Goal: Information Seeking & Learning: Learn about a topic

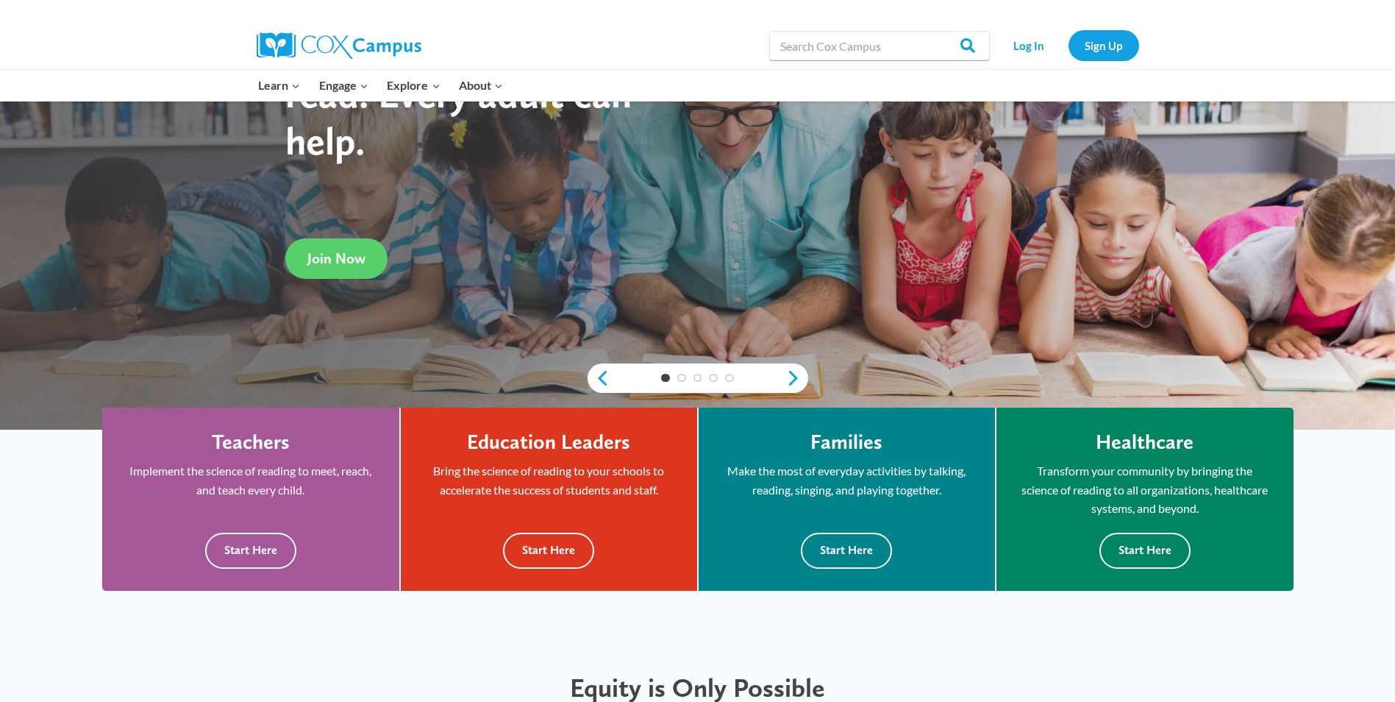
scroll to position [221, 0]
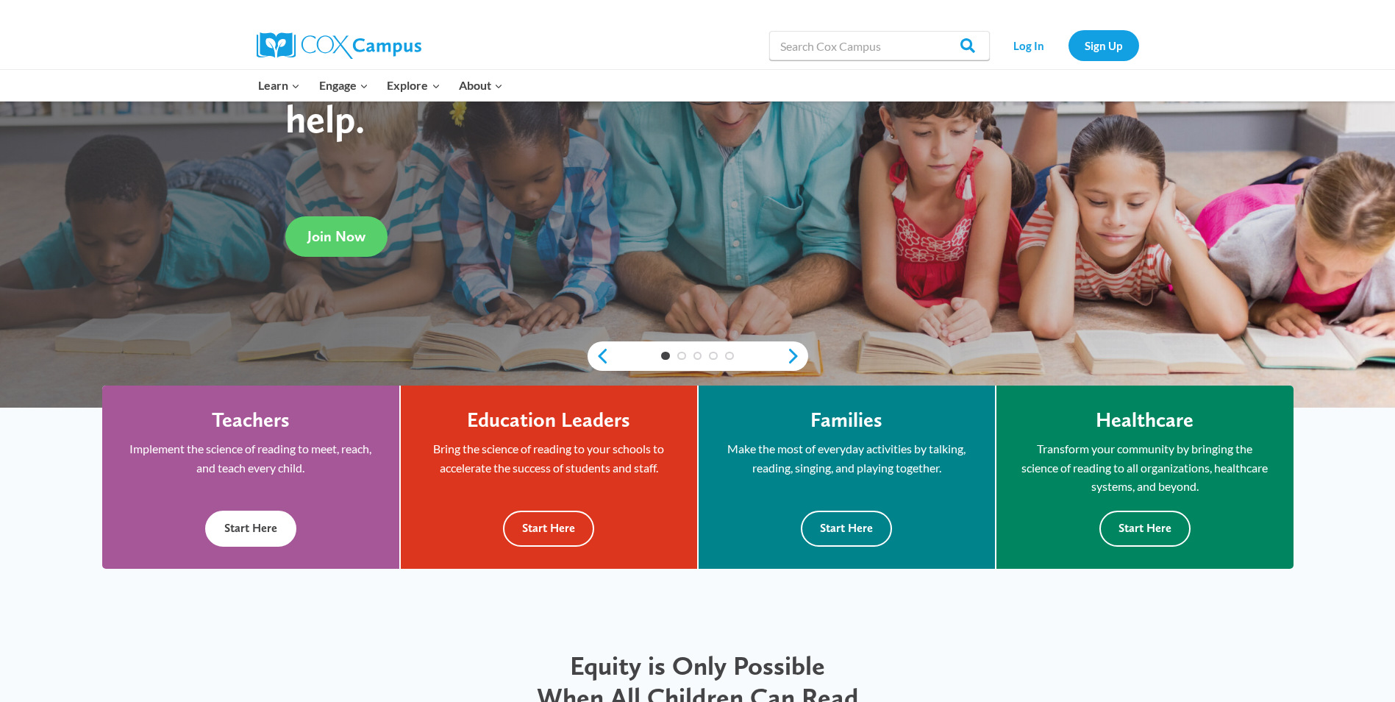
click at [247, 531] on button "Start Here" at bounding box center [250, 528] width 91 height 36
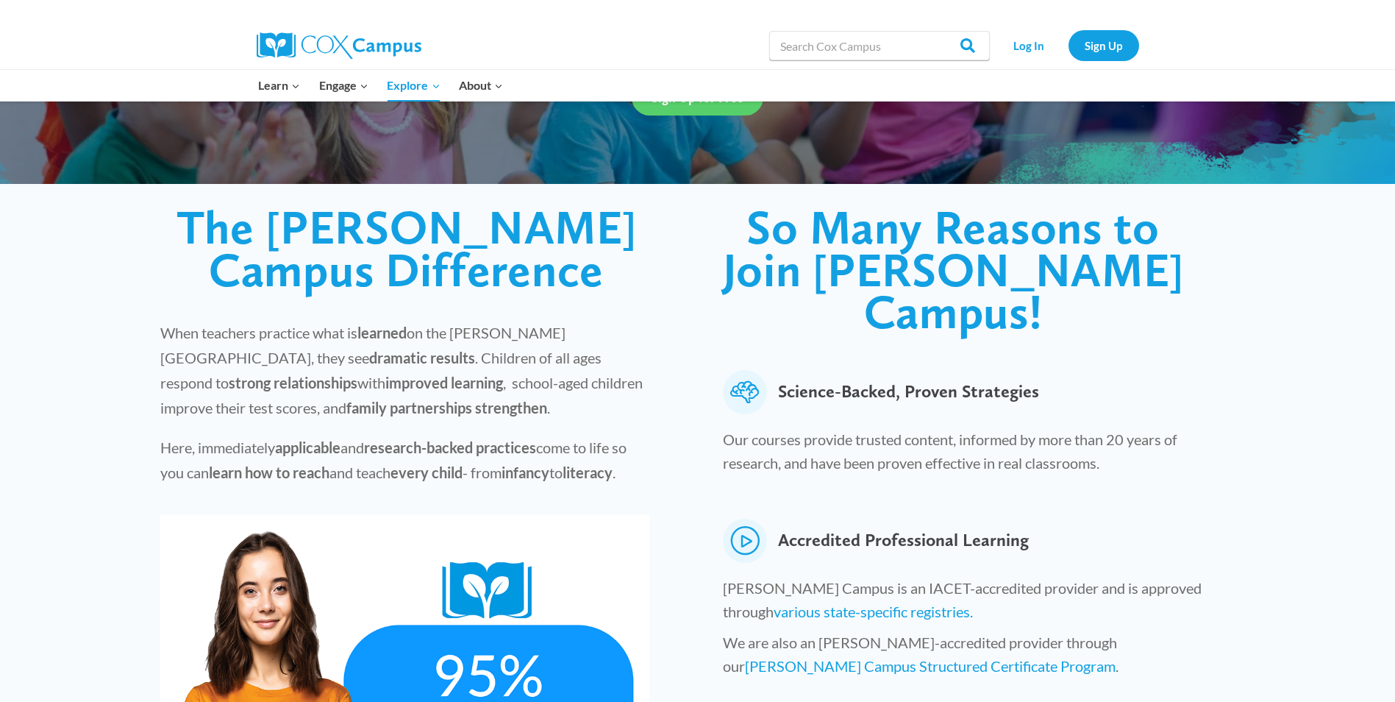
scroll to position [294, 0]
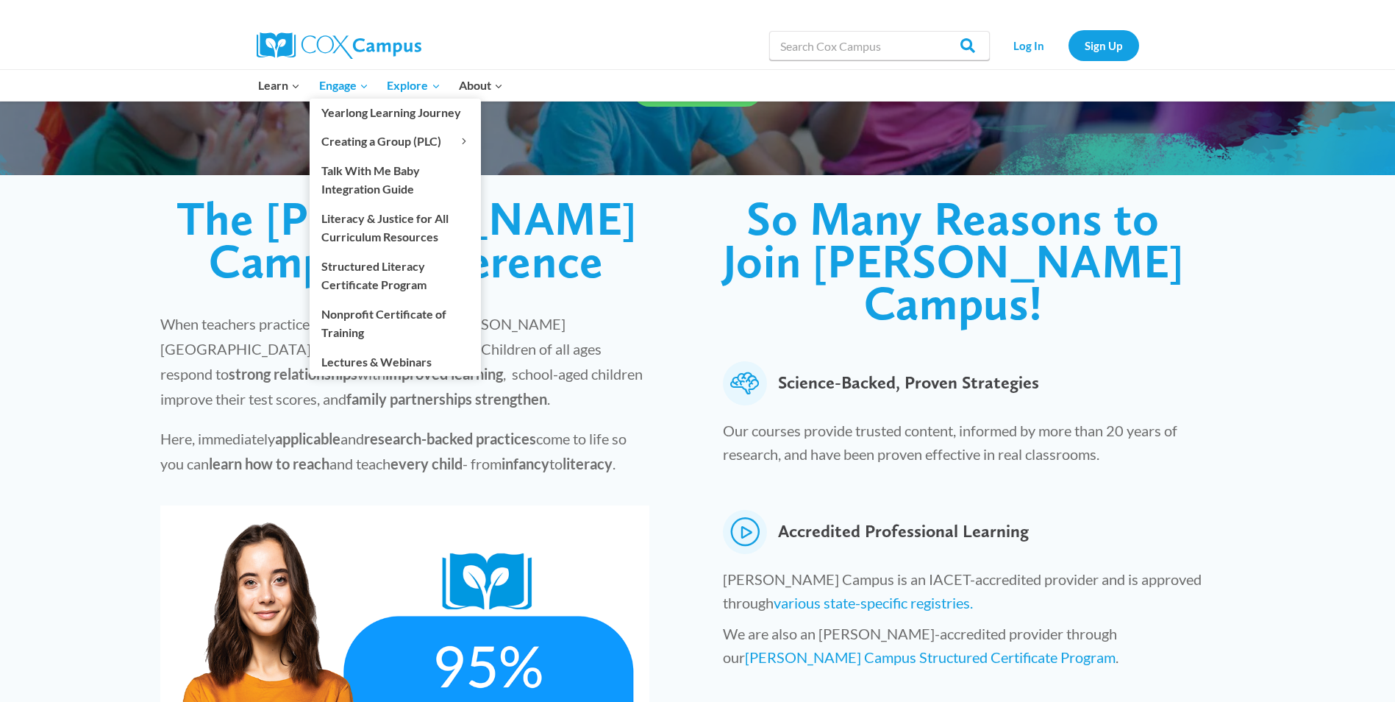
click at [353, 82] on span "Engage Expand" at bounding box center [343, 85] width 49 height 19
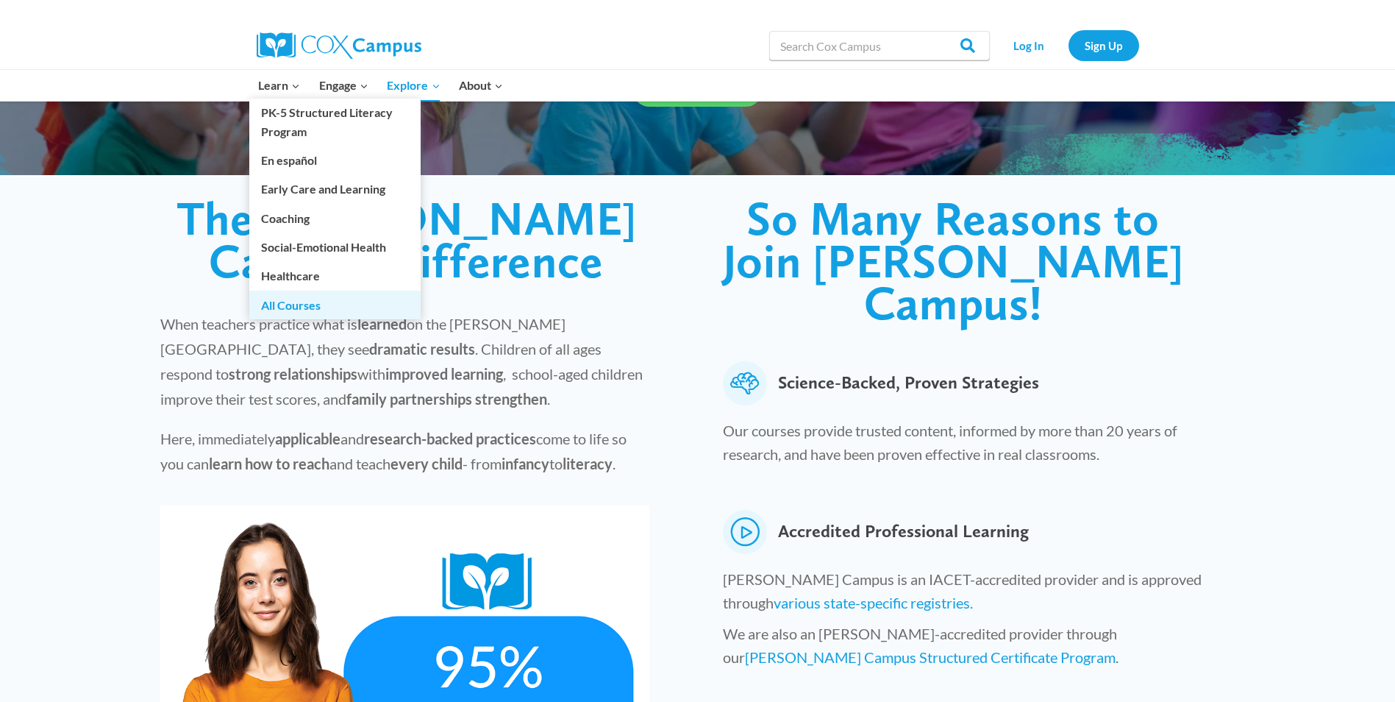
click at [271, 302] on link "All Courses" at bounding box center [334, 305] width 171 height 28
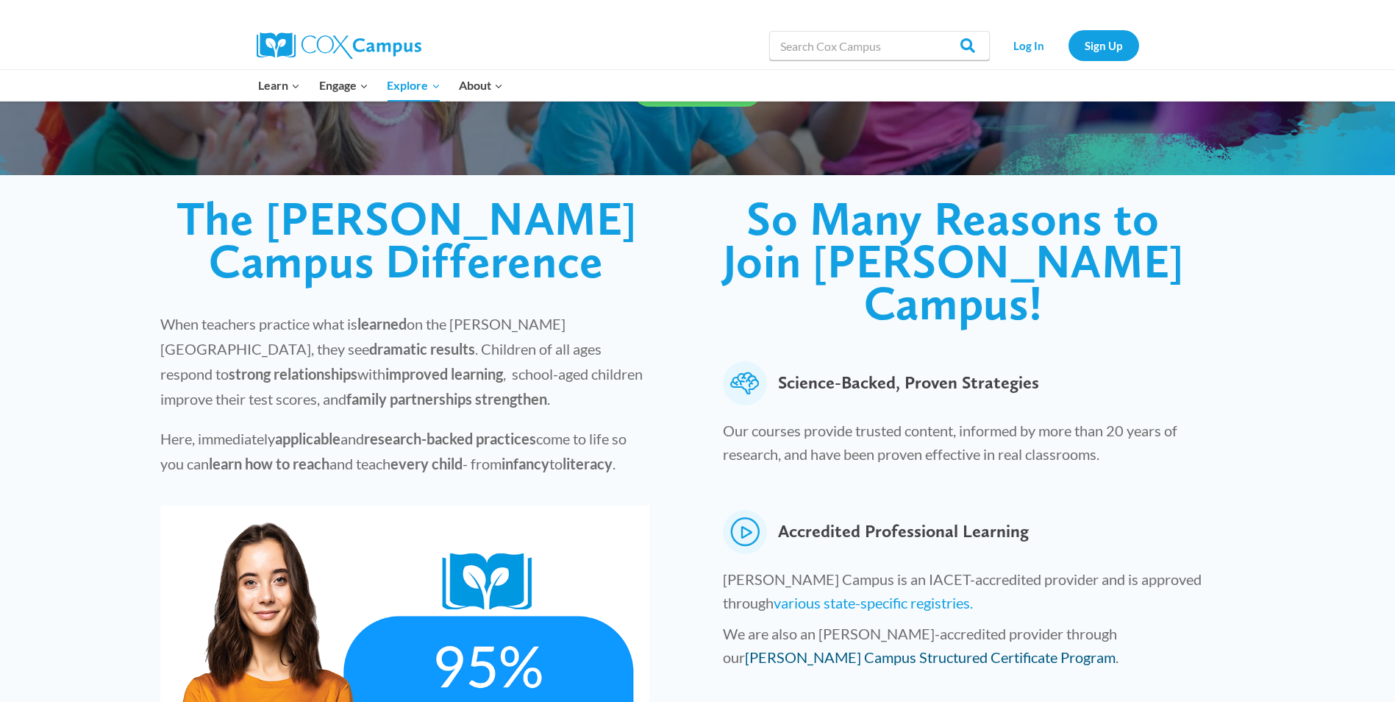
click at [1116, 648] on link "Cox Campus Structured Certificate Program" at bounding box center [930, 657] width 371 height 18
click at [774, 594] on link "various state-specific registries." at bounding box center [873, 603] width 199 height 18
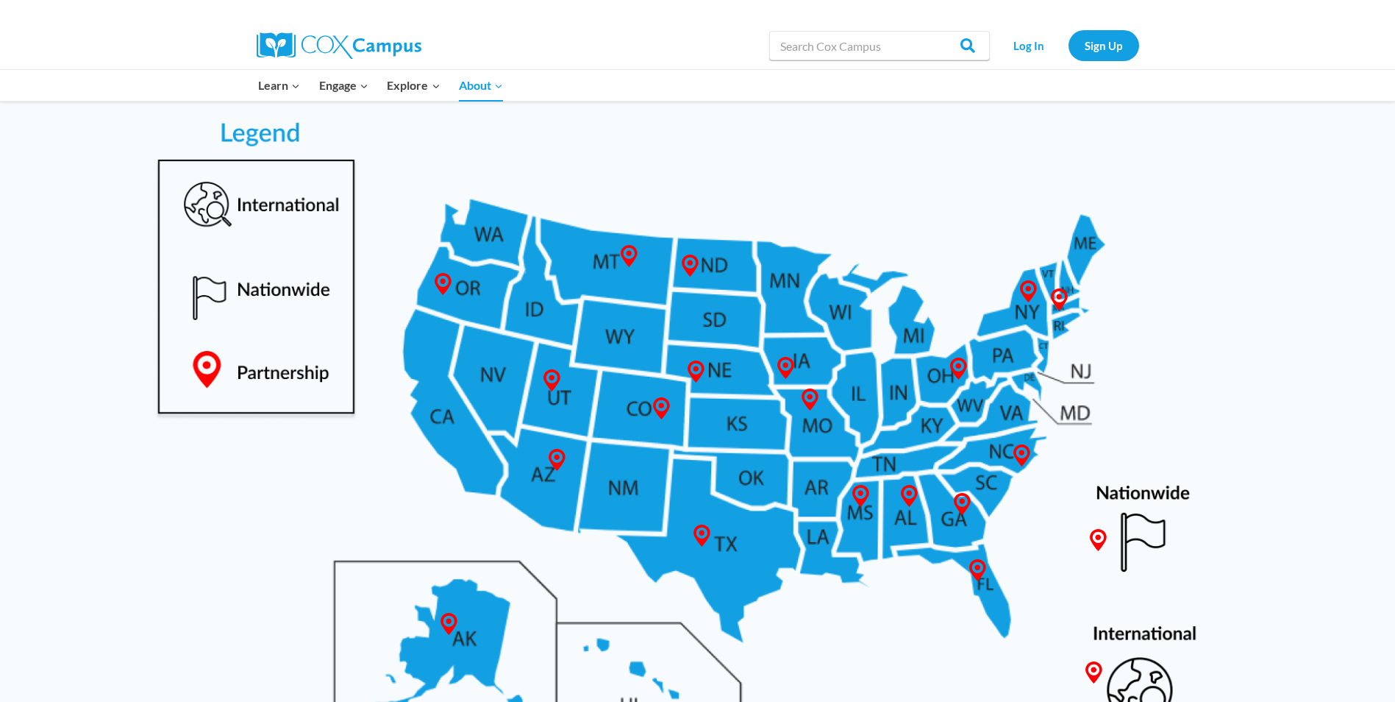
scroll to position [735, 0]
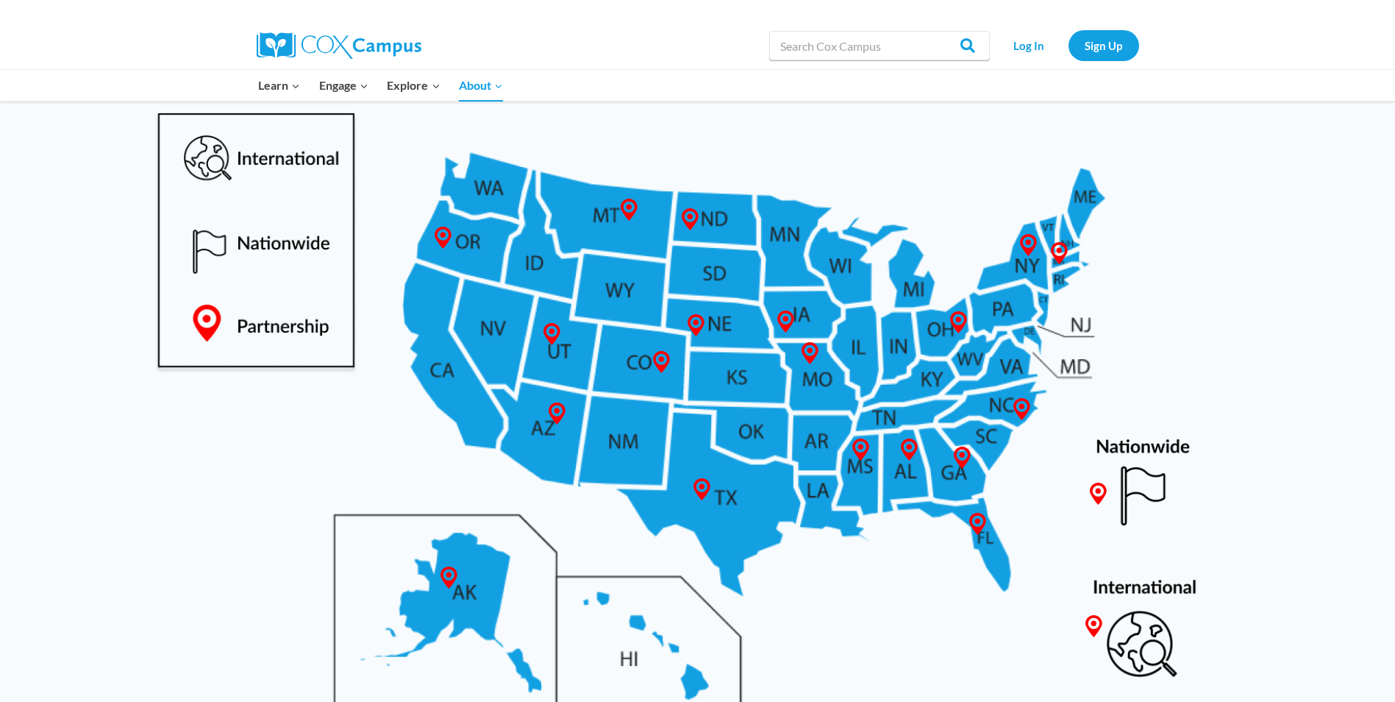
click at [961, 477] on img at bounding box center [697, 373] width 1143 height 742
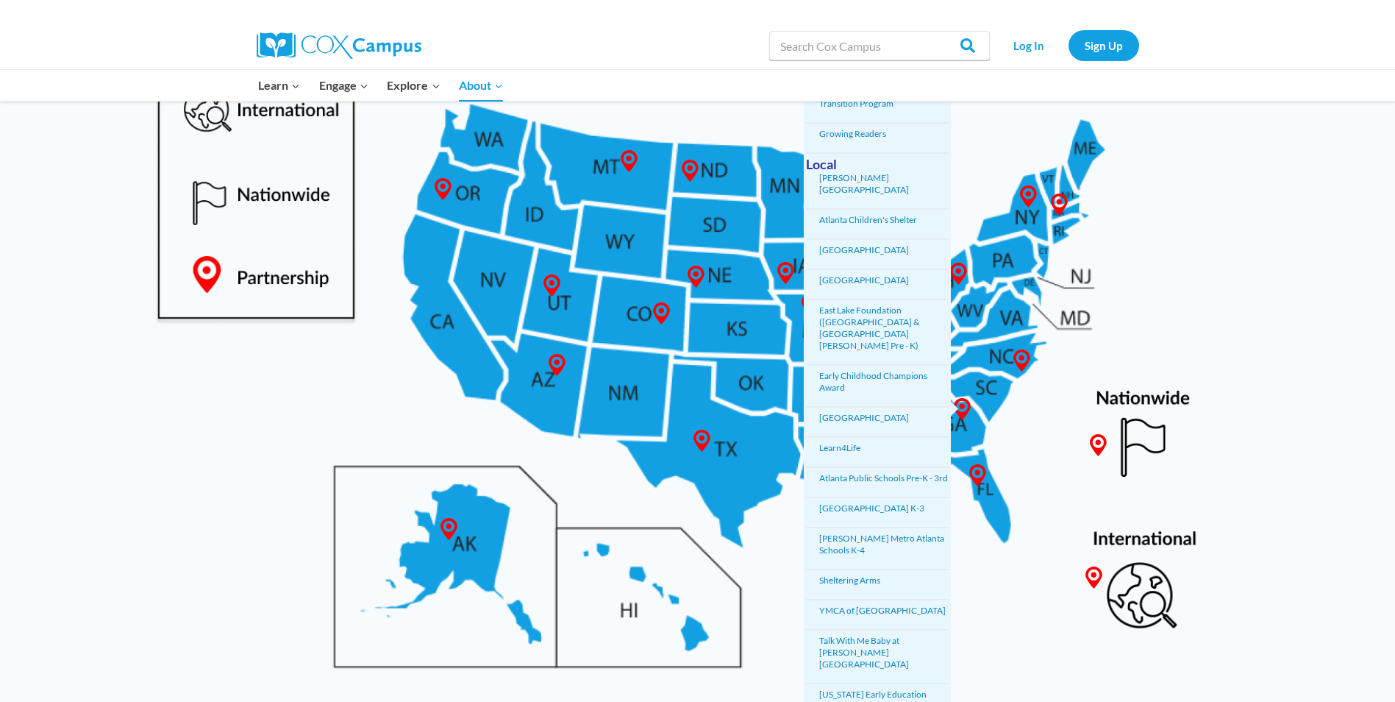
scroll to position [809, 0]
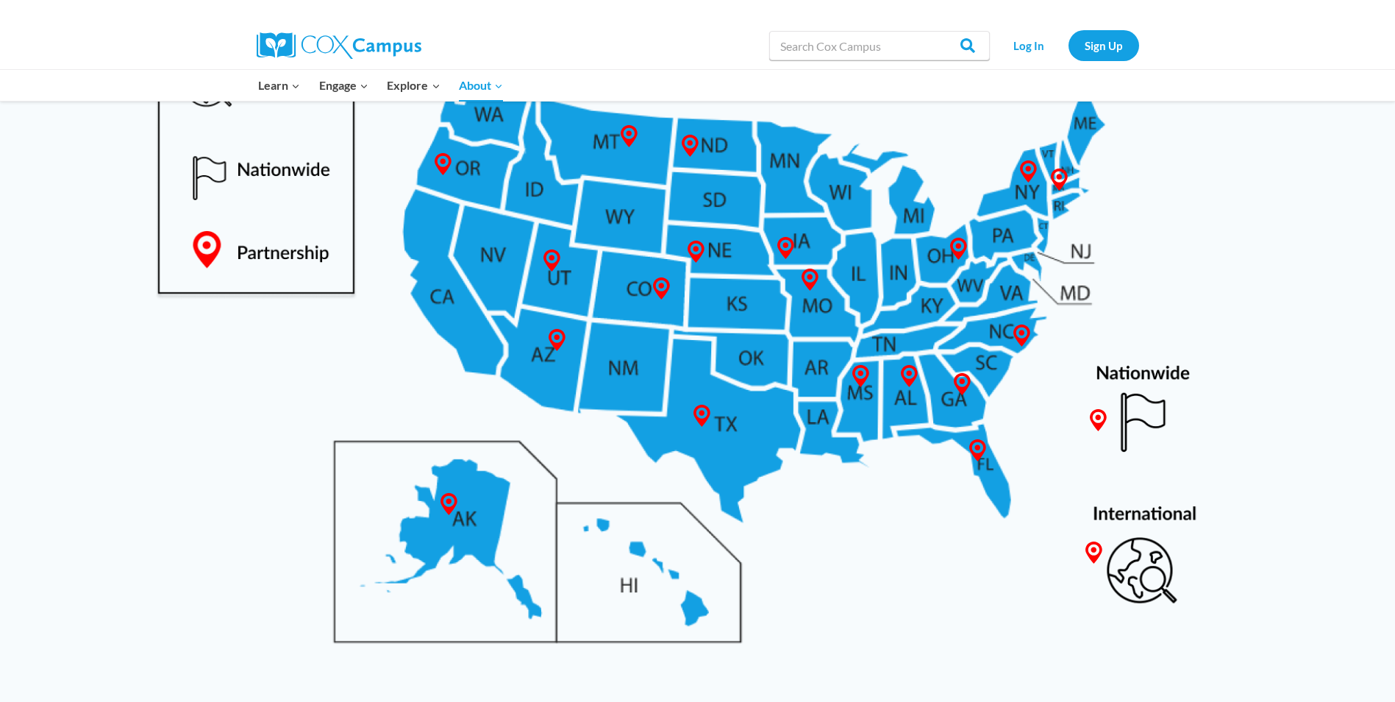
click at [963, 412] on img at bounding box center [697, 300] width 1143 height 742
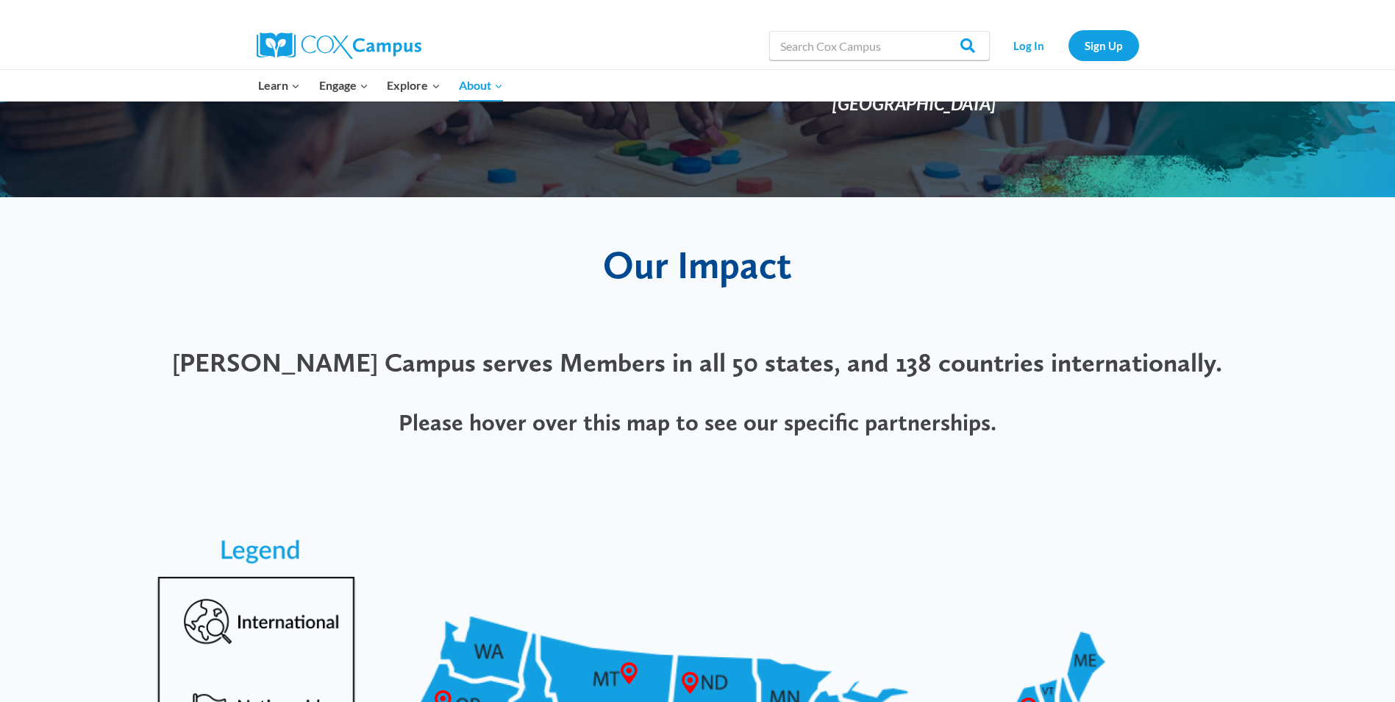
scroll to position [221, 0]
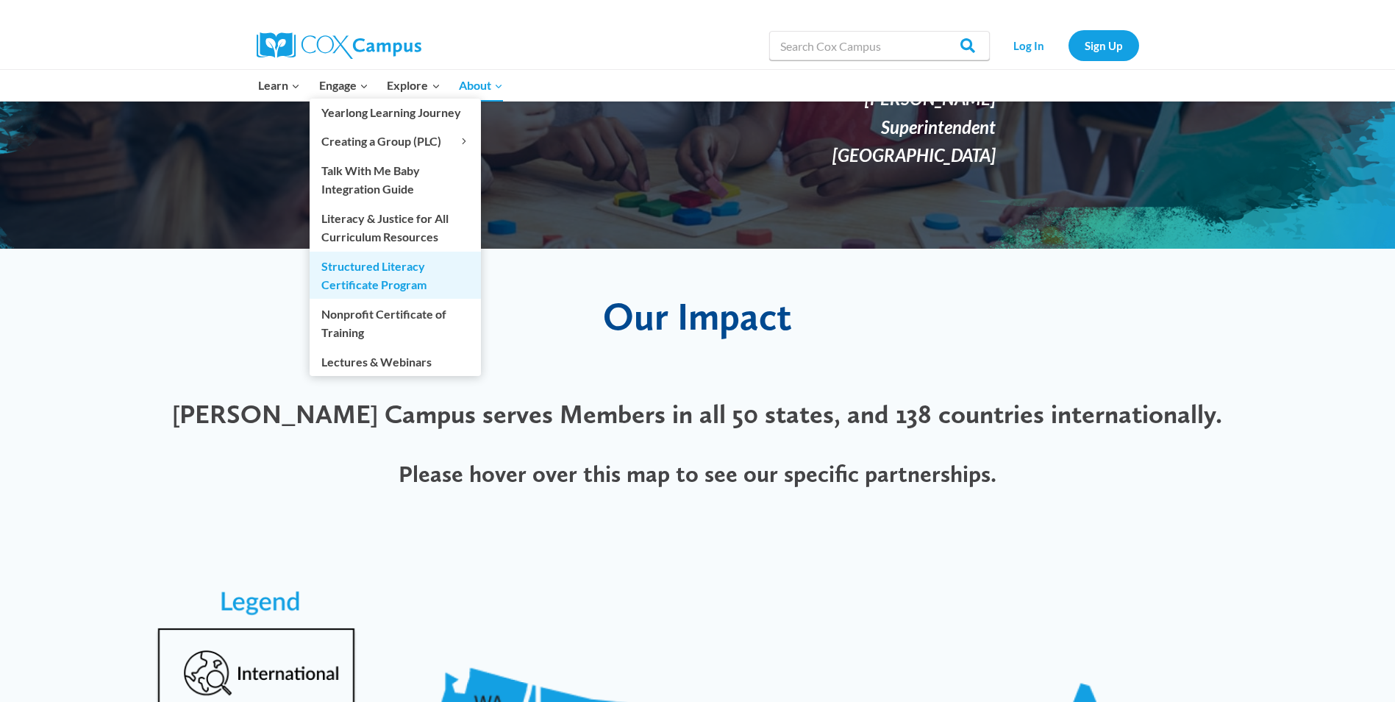
click at [371, 280] on link "Structured Literacy Certificate Program" at bounding box center [395, 275] width 171 height 47
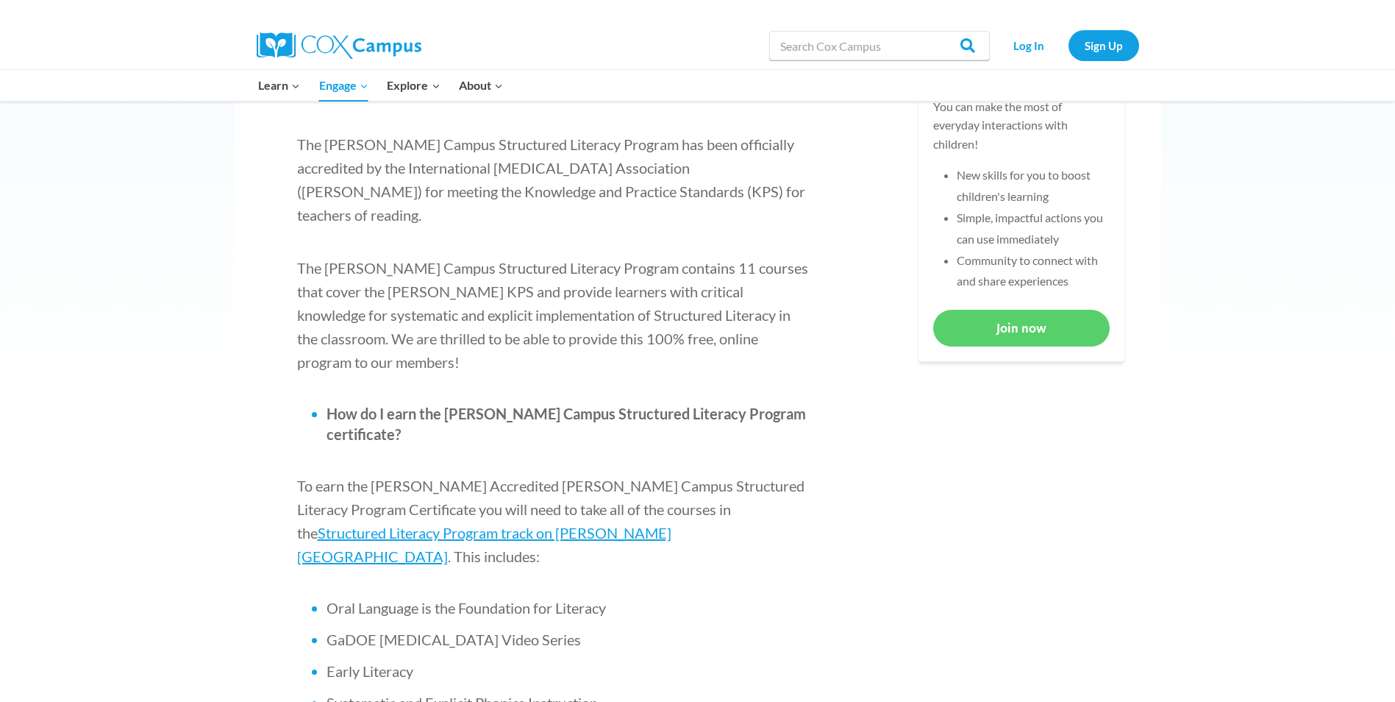
scroll to position [662, 0]
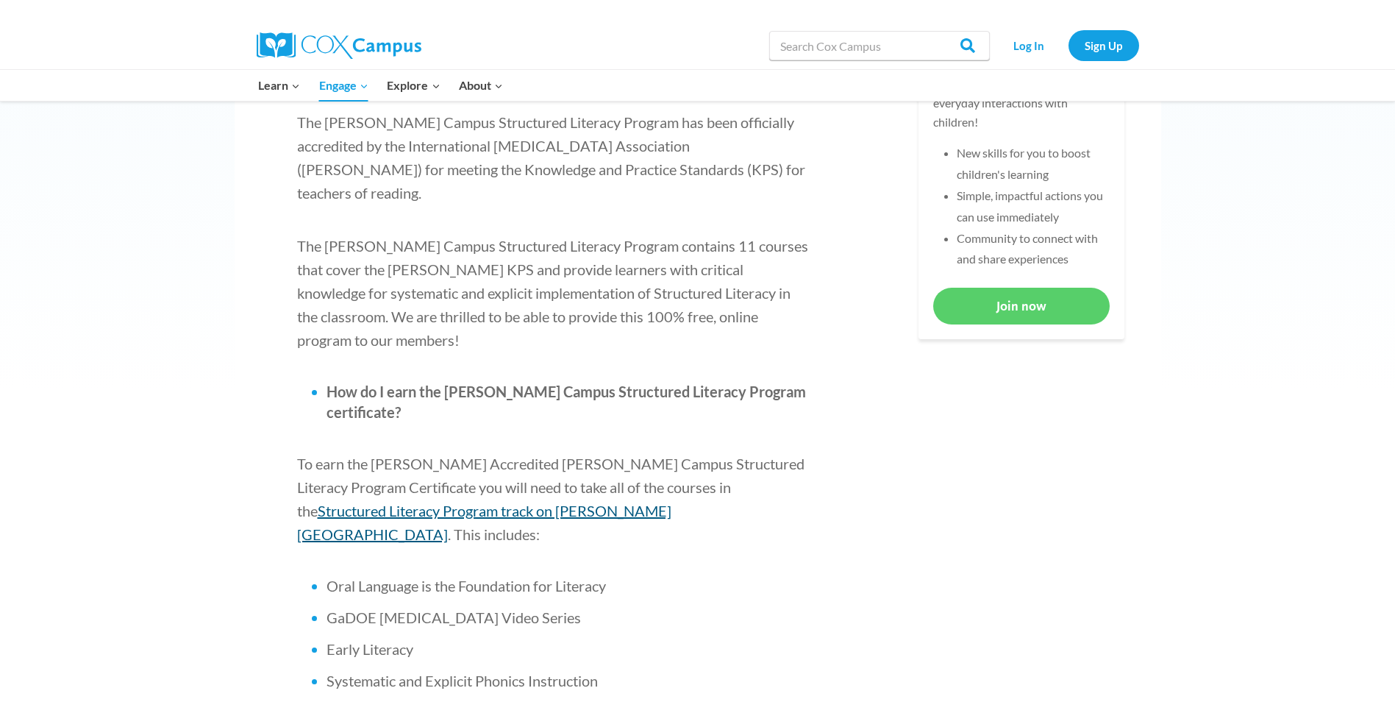
click at [607, 502] on span "Structured Literacy Program track on Cox Campus" at bounding box center [484, 522] width 374 height 41
click at [630, 502] on span "Structured Literacy Program track on Cox Campus" at bounding box center [484, 522] width 374 height 41
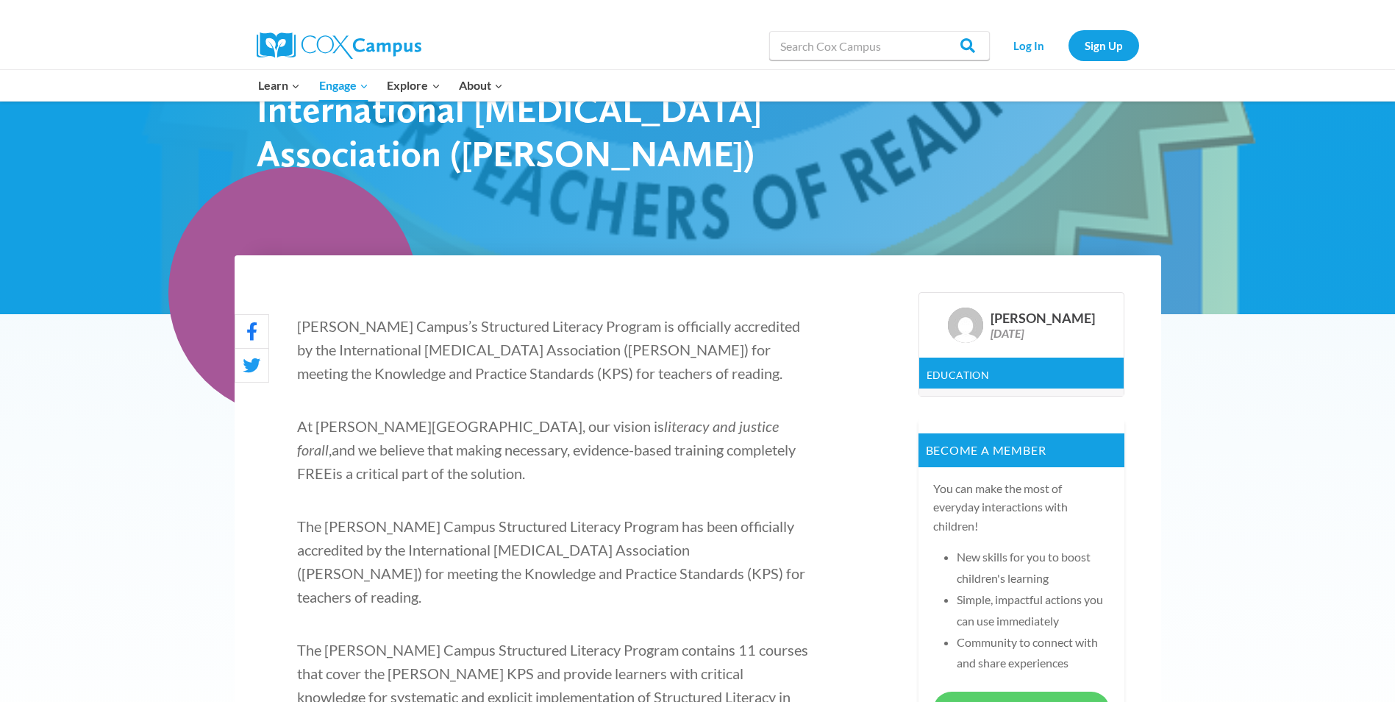
scroll to position [221, 0]
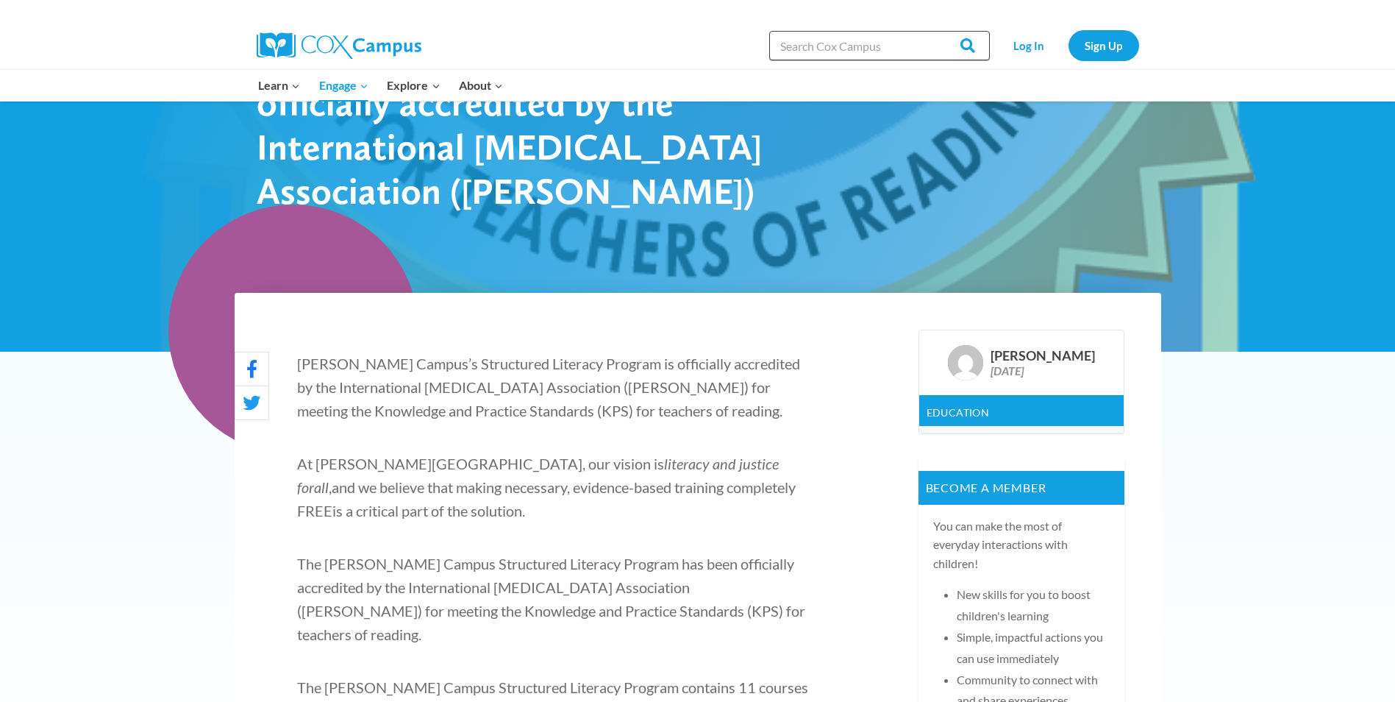
click at [830, 49] on input "Search in [URL][DOMAIN_NAME]" at bounding box center [879, 45] width 221 height 29
type input "cox campus module"
click at [933, 31] on input "Search" at bounding box center [961, 45] width 57 height 29
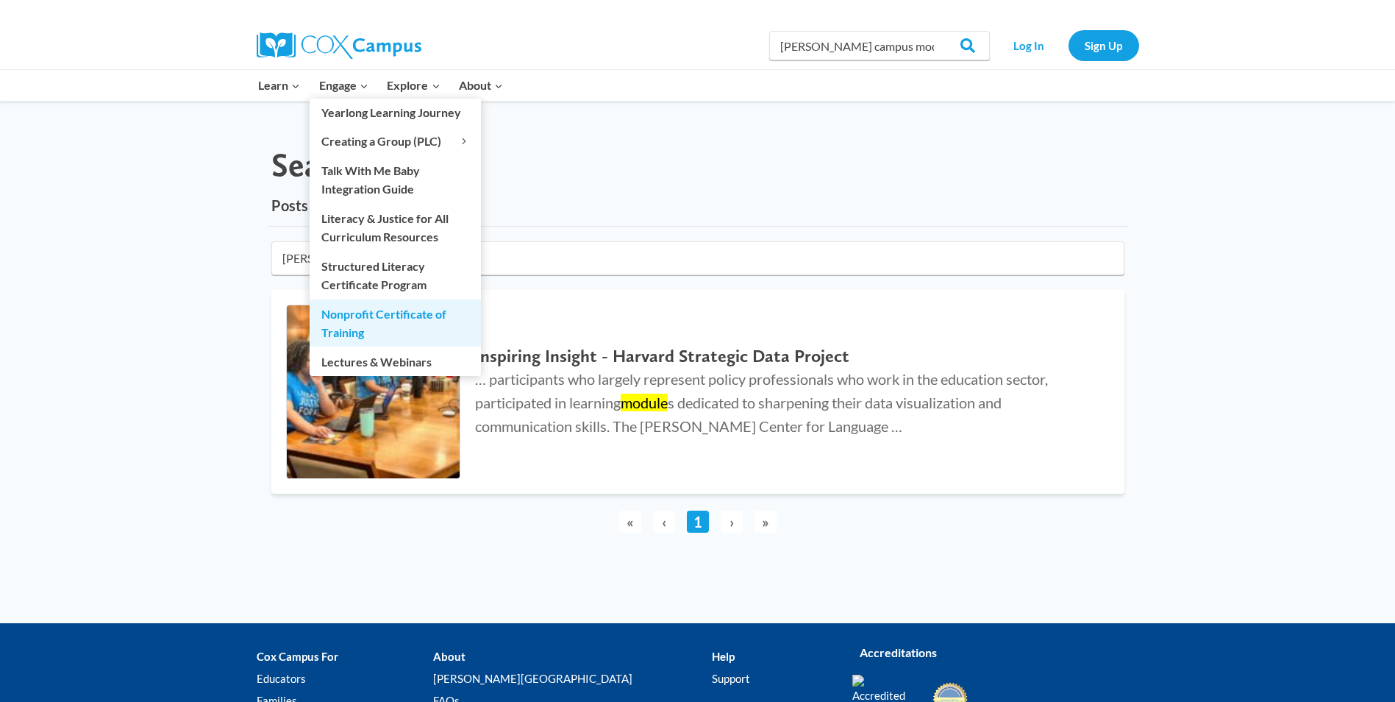
click at [371, 316] on link "Nonprofit Certificate of Training" at bounding box center [395, 322] width 171 height 47
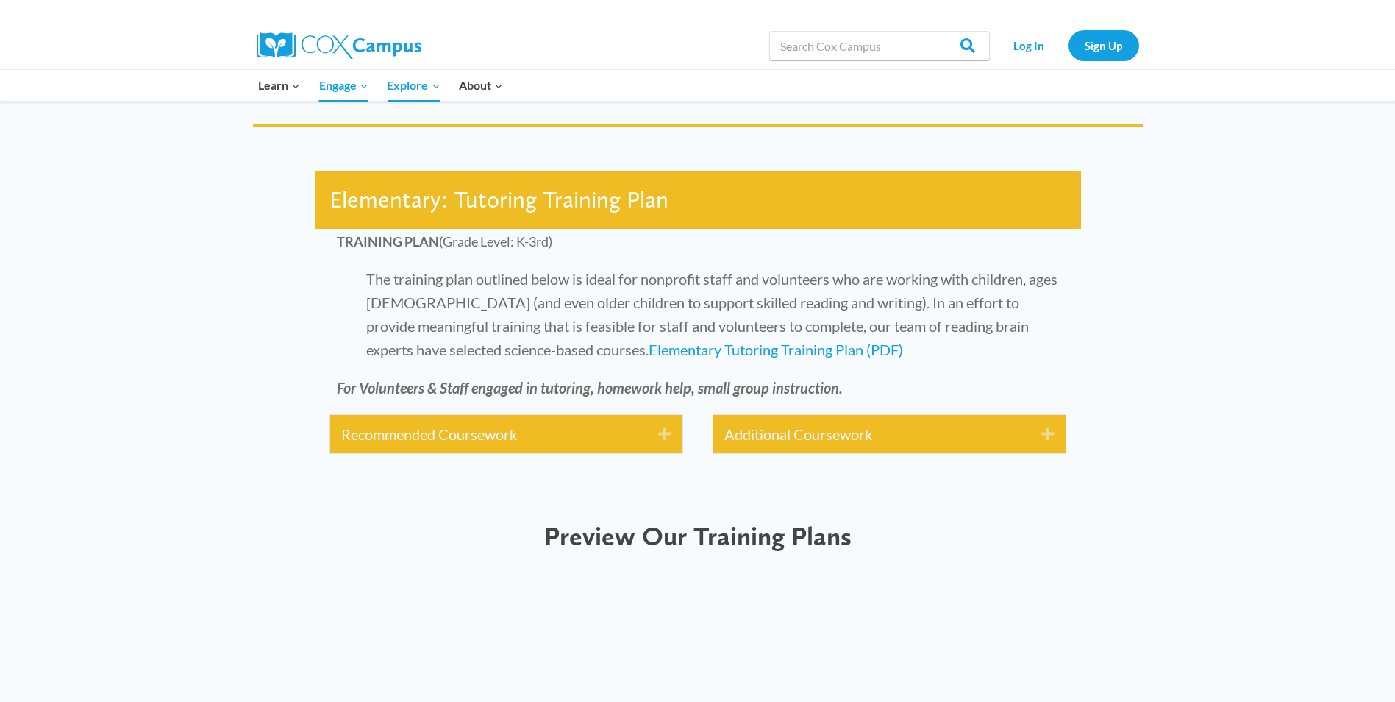
scroll to position [3089, 0]
